Goal: Information Seeking & Learning: Check status

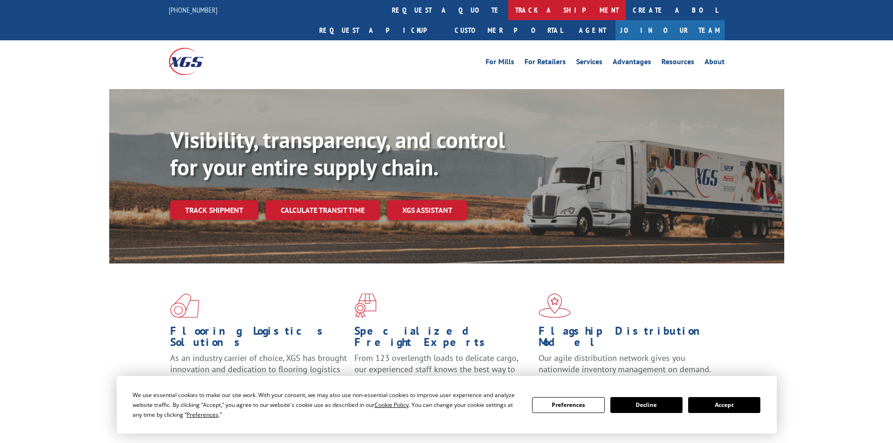
click at [508, 10] on link "track a shipment" at bounding box center [567, 10] width 118 height 20
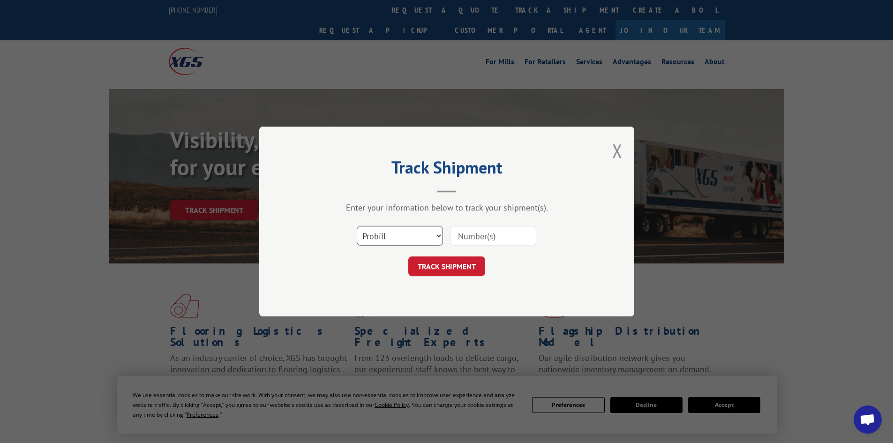
click at [434, 235] on select "Select category... Probill BOL PO" at bounding box center [400, 236] width 86 height 20
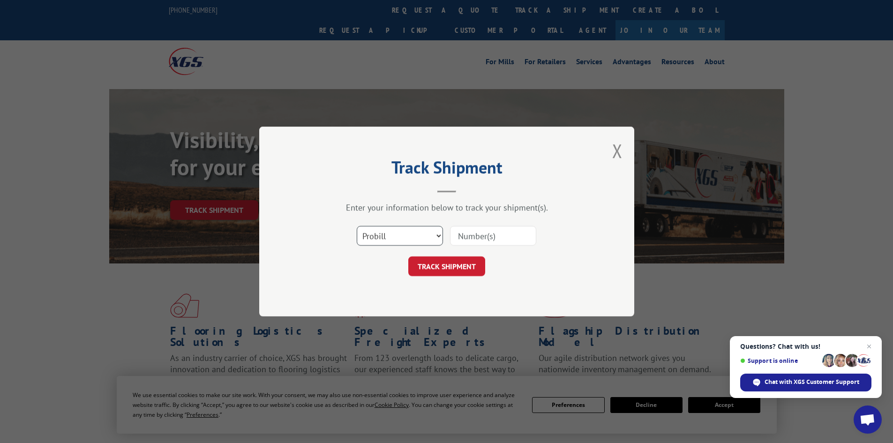
select select "bol"
click at [357, 226] on select "Select category... Probill BOL PO" at bounding box center [400, 236] width 86 height 20
click at [481, 234] on input at bounding box center [493, 236] width 86 height 20
paste input "447962"
type input "447962"
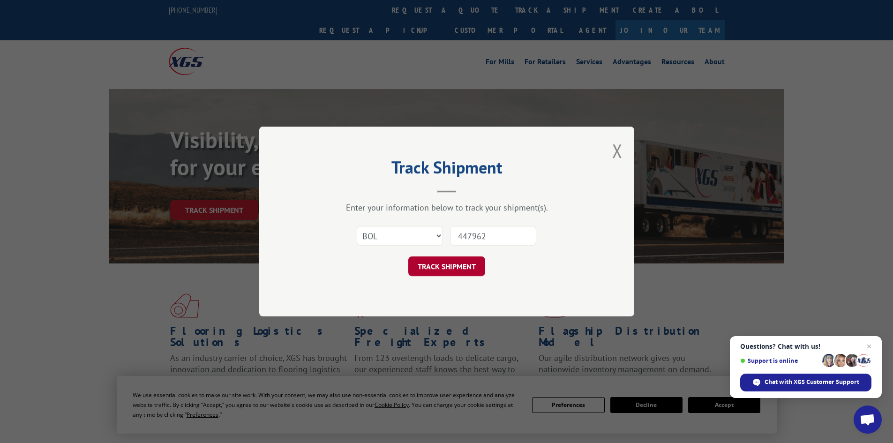
click at [442, 265] on button "TRACK SHIPMENT" at bounding box center [446, 266] width 77 height 20
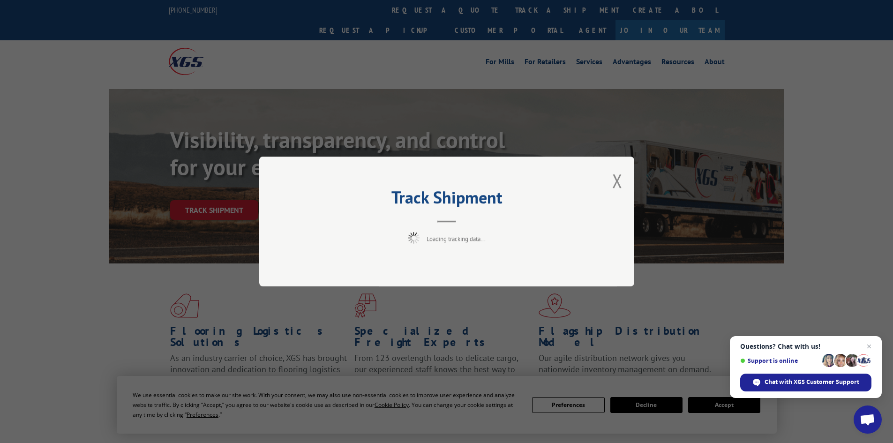
click at [713, 404] on div "Track Shipment Loading tracking data..." at bounding box center [446, 221] width 893 height 443
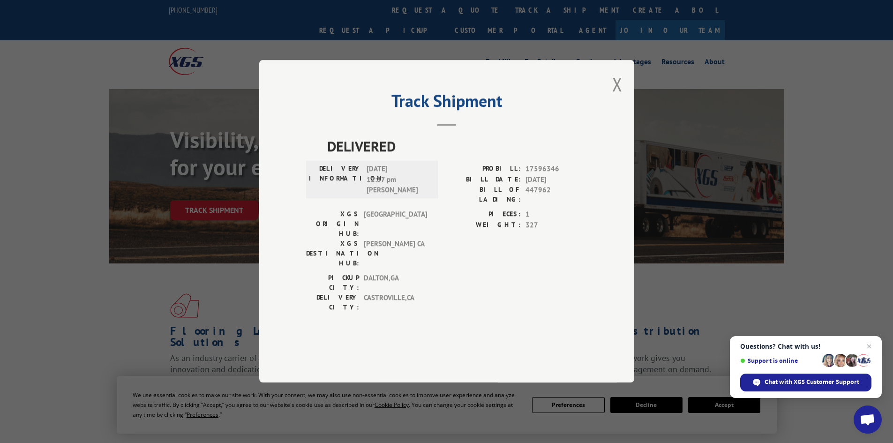
click at [709, 401] on div "Track Shipment DELIVERED DELIVERY INFORMATION: [DATE] 12:37 pm [PERSON_NAME]: 1…" at bounding box center [446, 221] width 893 height 443
